Goal: Task Accomplishment & Management: Manage account settings

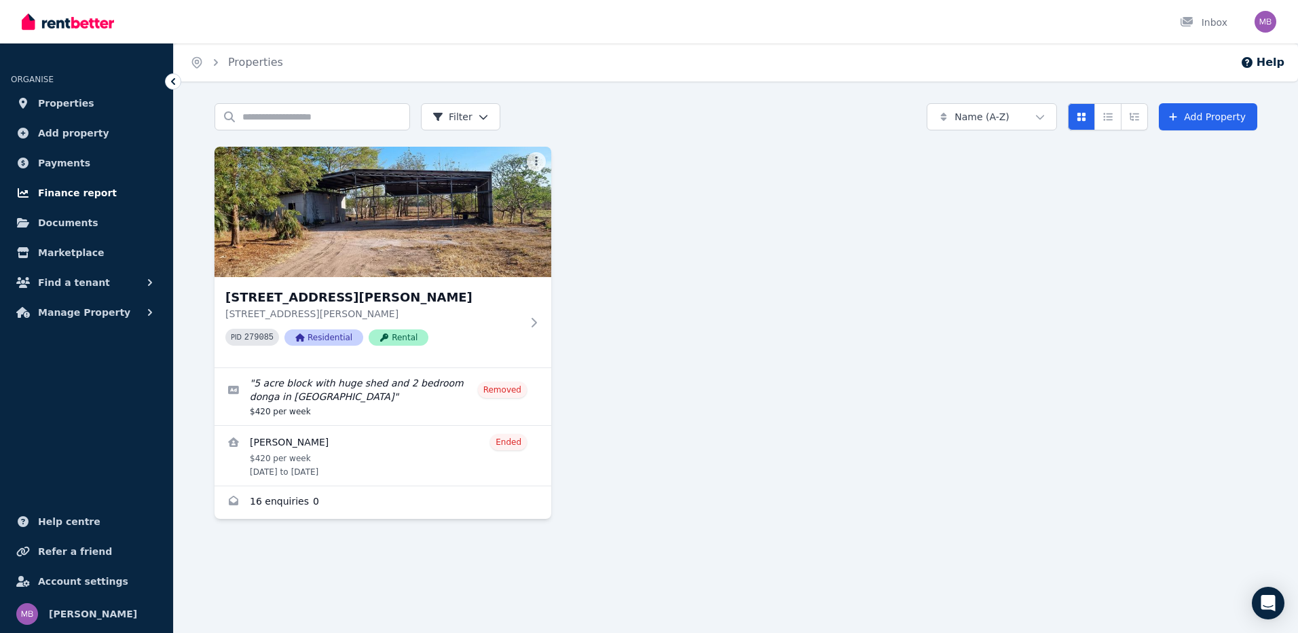
click at [71, 189] on span "Finance report" at bounding box center [77, 193] width 79 height 16
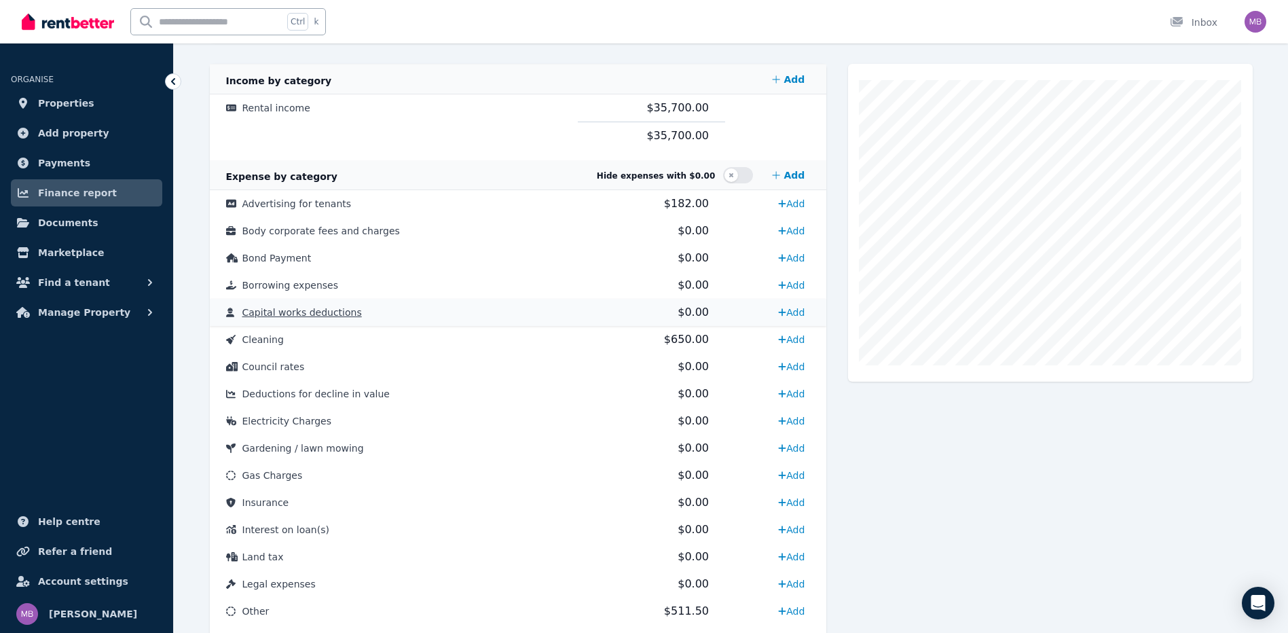
scroll to position [272, 0]
click at [682, 343] on span "$650.00" at bounding box center [686, 340] width 45 height 13
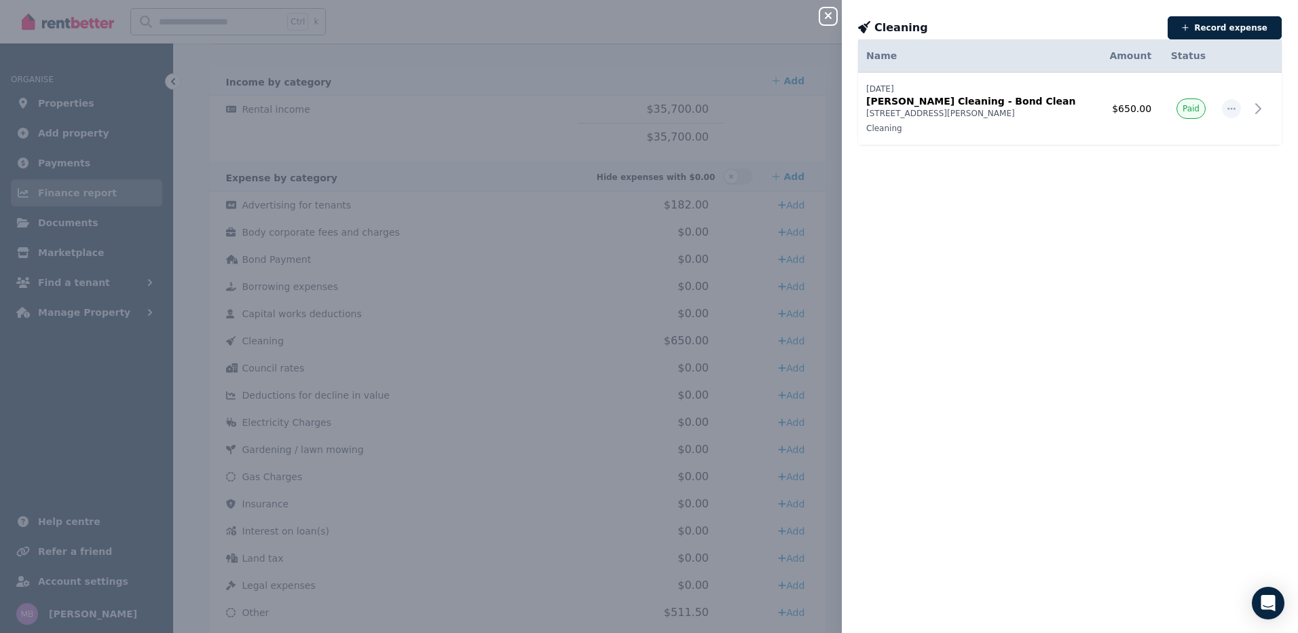
click at [961, 19] on div "Cleaning" at bounding box center [1008, 27] width 301 height 19
click at [827, 15] on icon "button" at bounding box center [828, 15] width 7 height 7
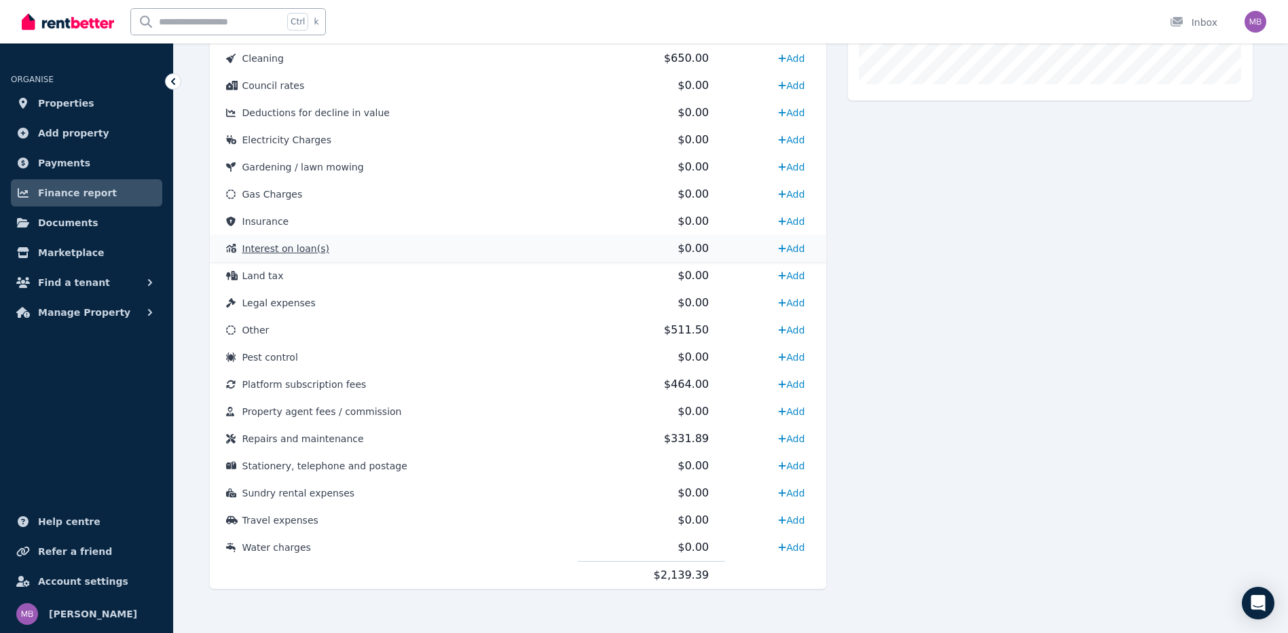
scroll to position [556, 0]
click at [667, 325] on span "$511.50" at bounding box center [686, 327] width 45 height 13
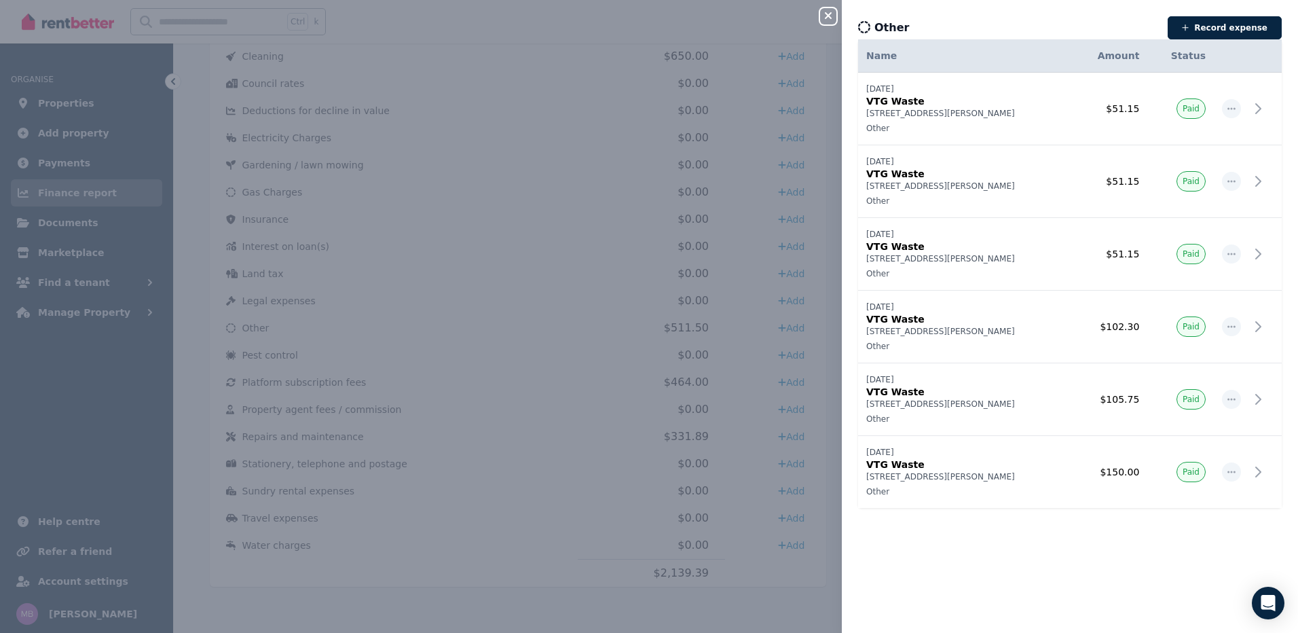
click at [1018, 14] on div "Other Record expense Date Name Address Category Amount Status [DATE] [DATE] VTG…" at bounding box center [1070, 316] width 456 height 633
click at [828, 18] on icon "button" at bounding box center [828, 15] width 16 height 11
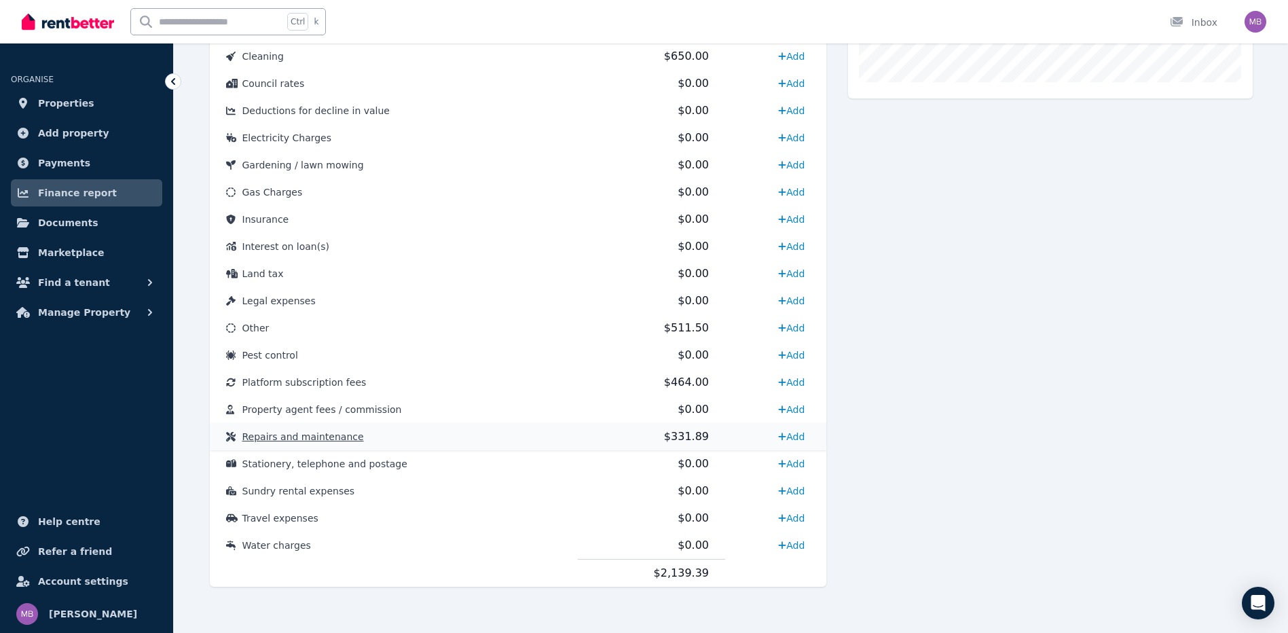
click at [683, 435] on span "$331.89" at bounding box center [686, 436] width 45 height 13
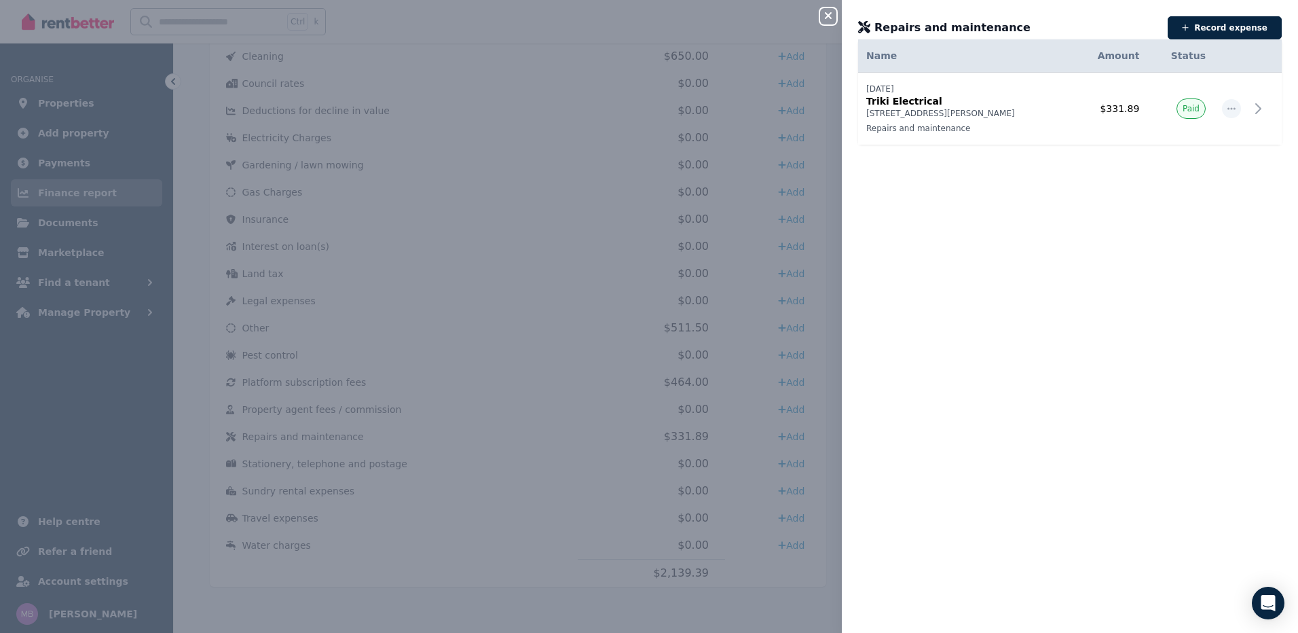
click at [826, 14] on icon "button" at bounding box center [828, 15] width 7 height 7
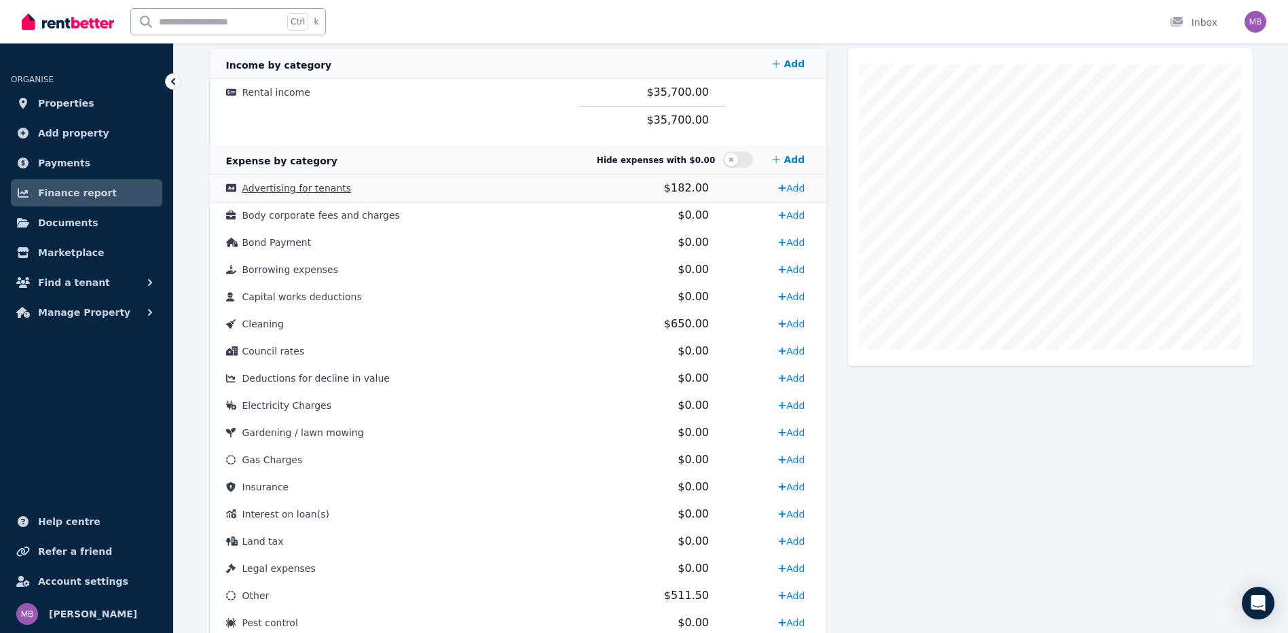
scroll to position [284, 0]
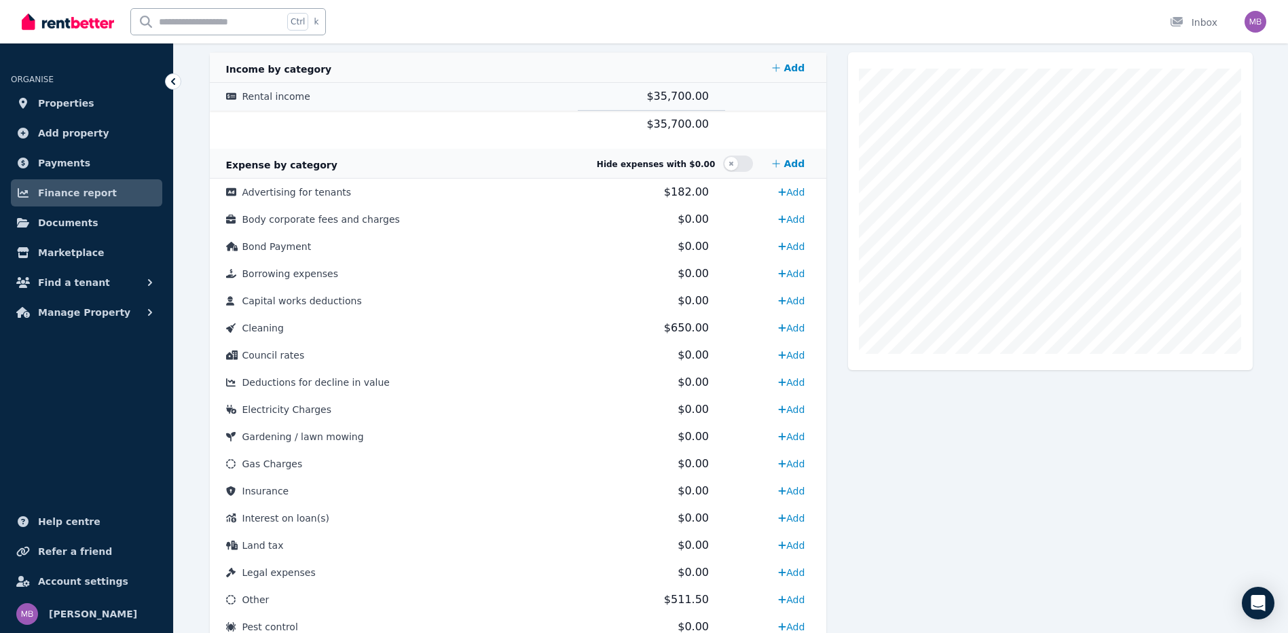
click at [258, 98] on span "Rental income" at bounding box center [276, 96] width 68 height 11
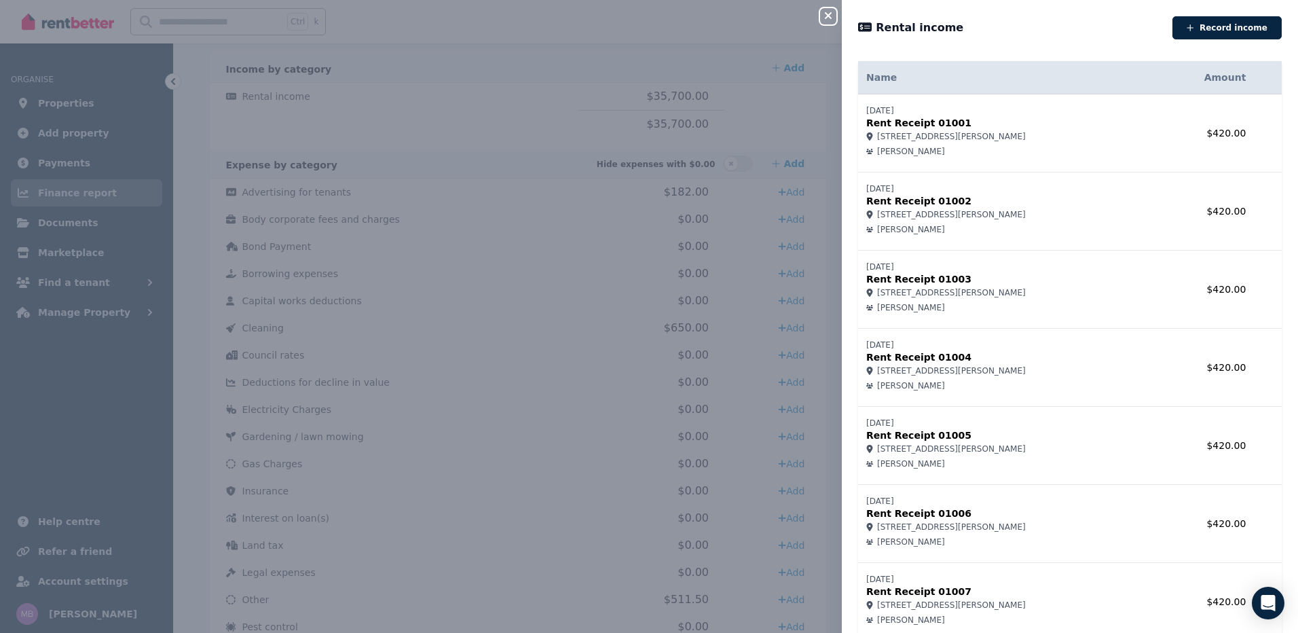
click at [877, 15] on div "Rental income Record income Name Amount [DATE] Rent Receipt 01001 [STREET_ADDRE…" at bounding box center [1070, 316] width 456 height 633
click at [872, 26] on div "Rental income" at bounding box center [1011, 27] width 306 height 19
click at [830, 19] on icon "button" at bounding box center [828, 15] width 16 height 11
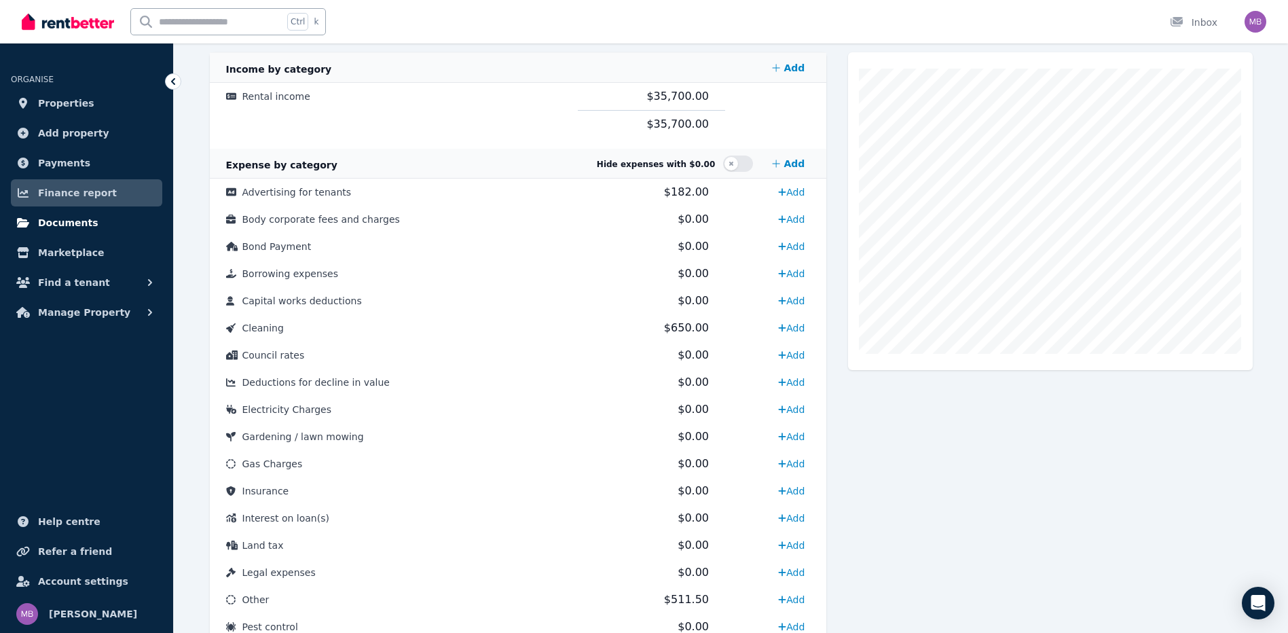
click at [67, 219] on span "Documents" at bounding box center [68, 223] width 60 height 16
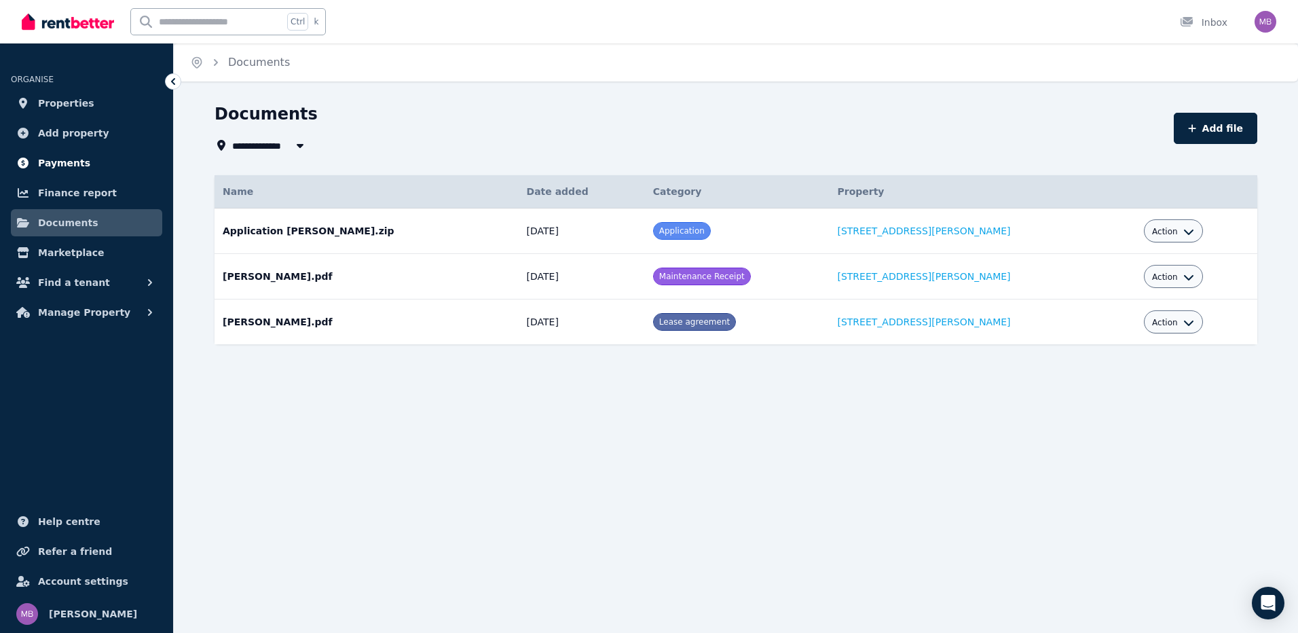
click at [74, 166] on span "Payments" at bounding box center [64, 163] width 52 height 16
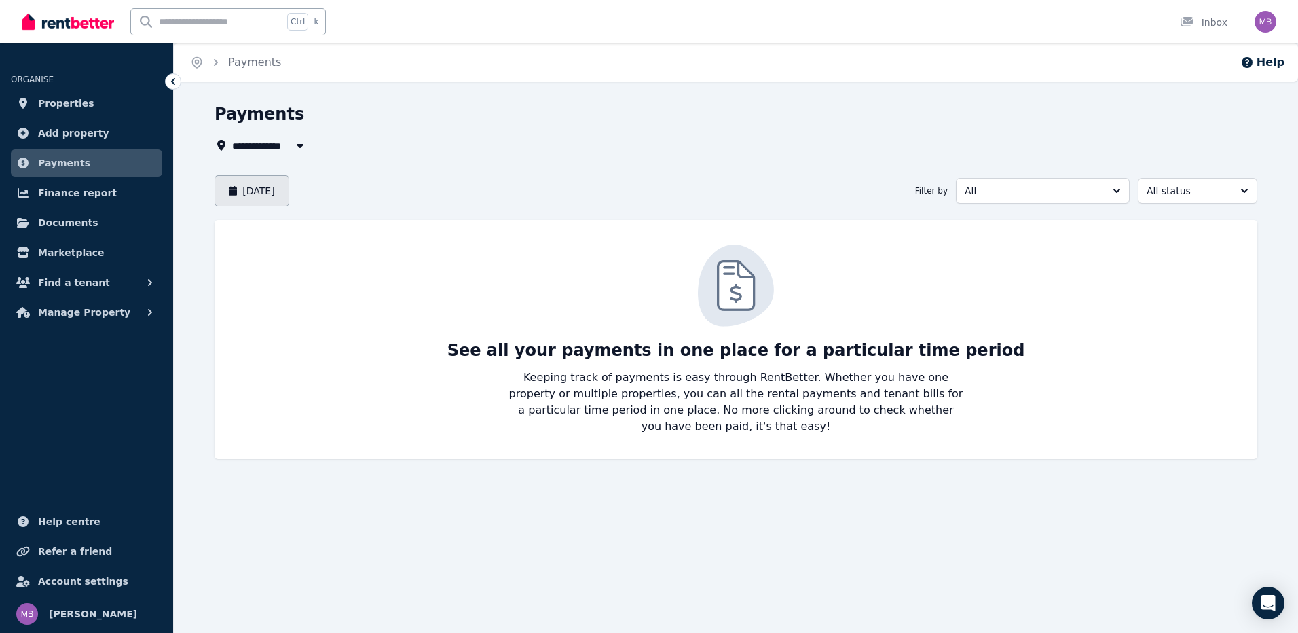
click at [289, 194] on button "[DATE]" at bounding box center [252, 190] width 75 height 31
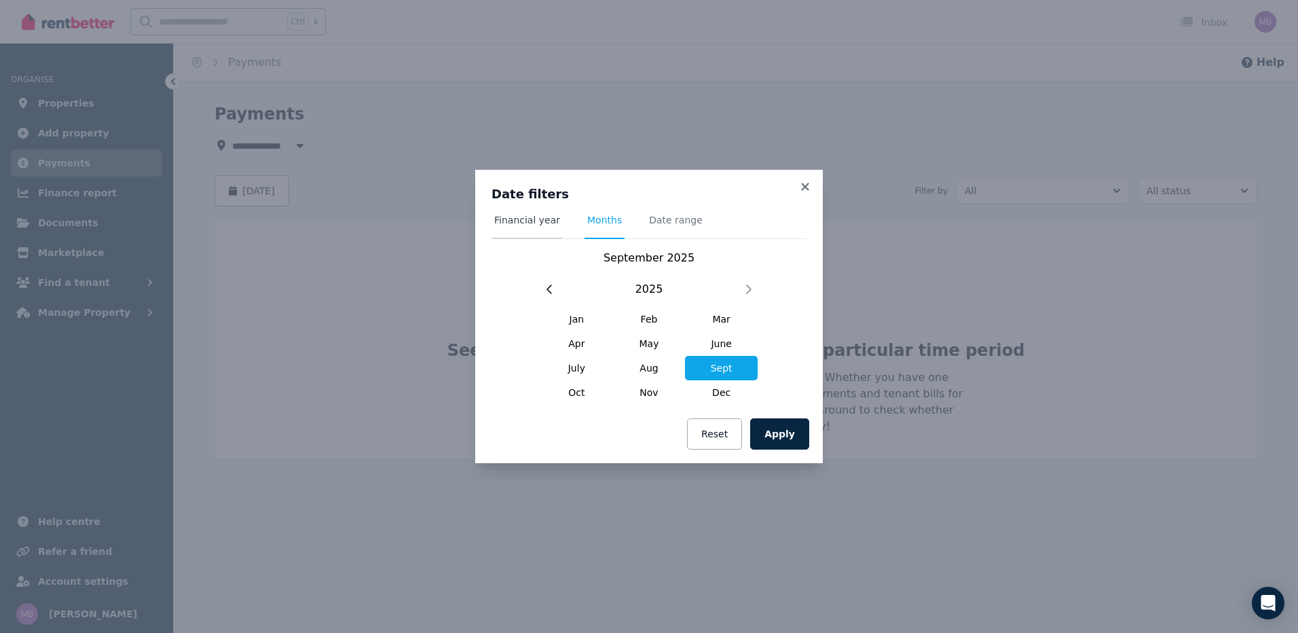
click at [515, 219] on span "Financial year" at bounding box center [527, 220] width 66 height 14
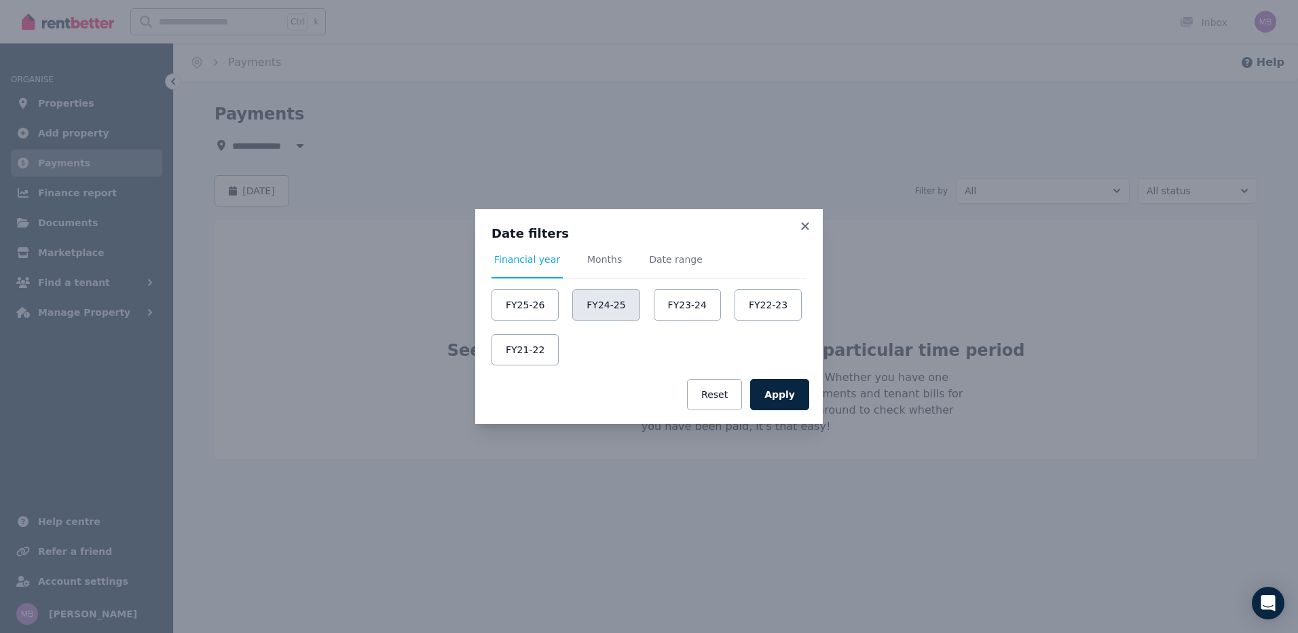
click at [595, 294] on button "FY24-25" at bounding box center [605, 304] width 67 height 31
click at [782, 386] on button "Apply" at bounding box center [779, 394] width 59 height 31
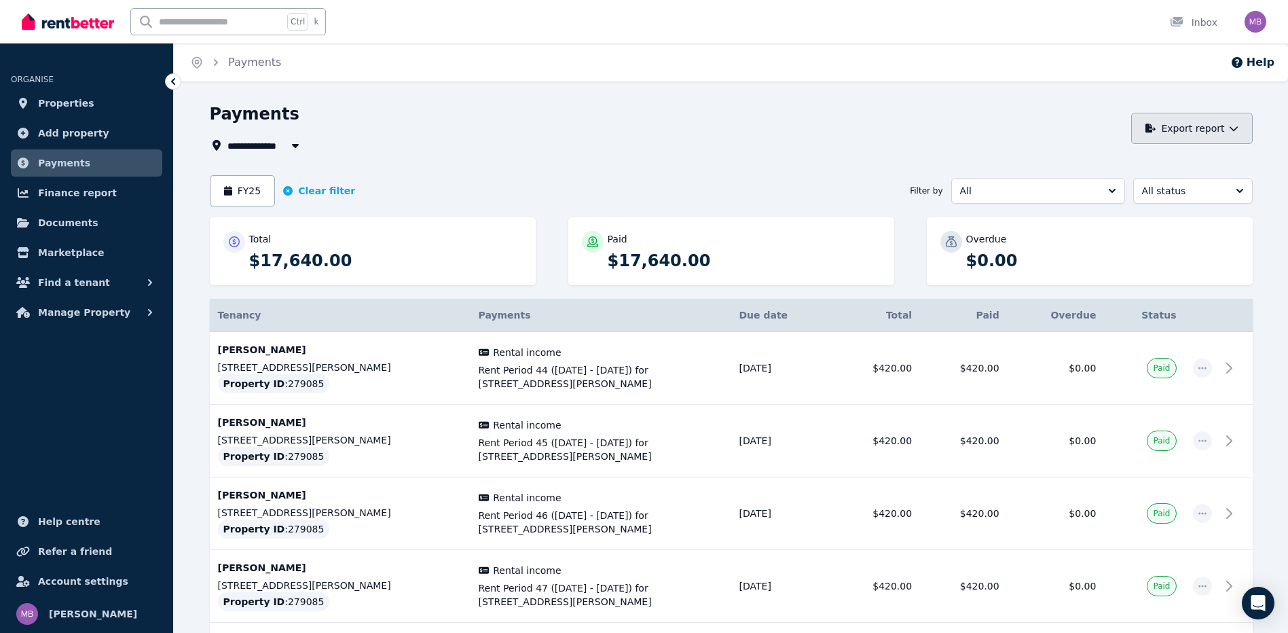
click at [1221, 130] on button "Export report" at bounding box center [1192, 128] width 122 height 31
drag, startPoint x: 1162, startPoint y: 177, endPoint x: 1153, endPoint y: 157, distance: 21.9
click at [1153, 157] on div "PDF Excel spreadsheet (xlsx)" at bounding box center [1179, 176] width 152 height 54
click at [1153, 157] on button "PDF" at bounding box center [1179, 164] width 152 height 24
